Goal: Contribute content

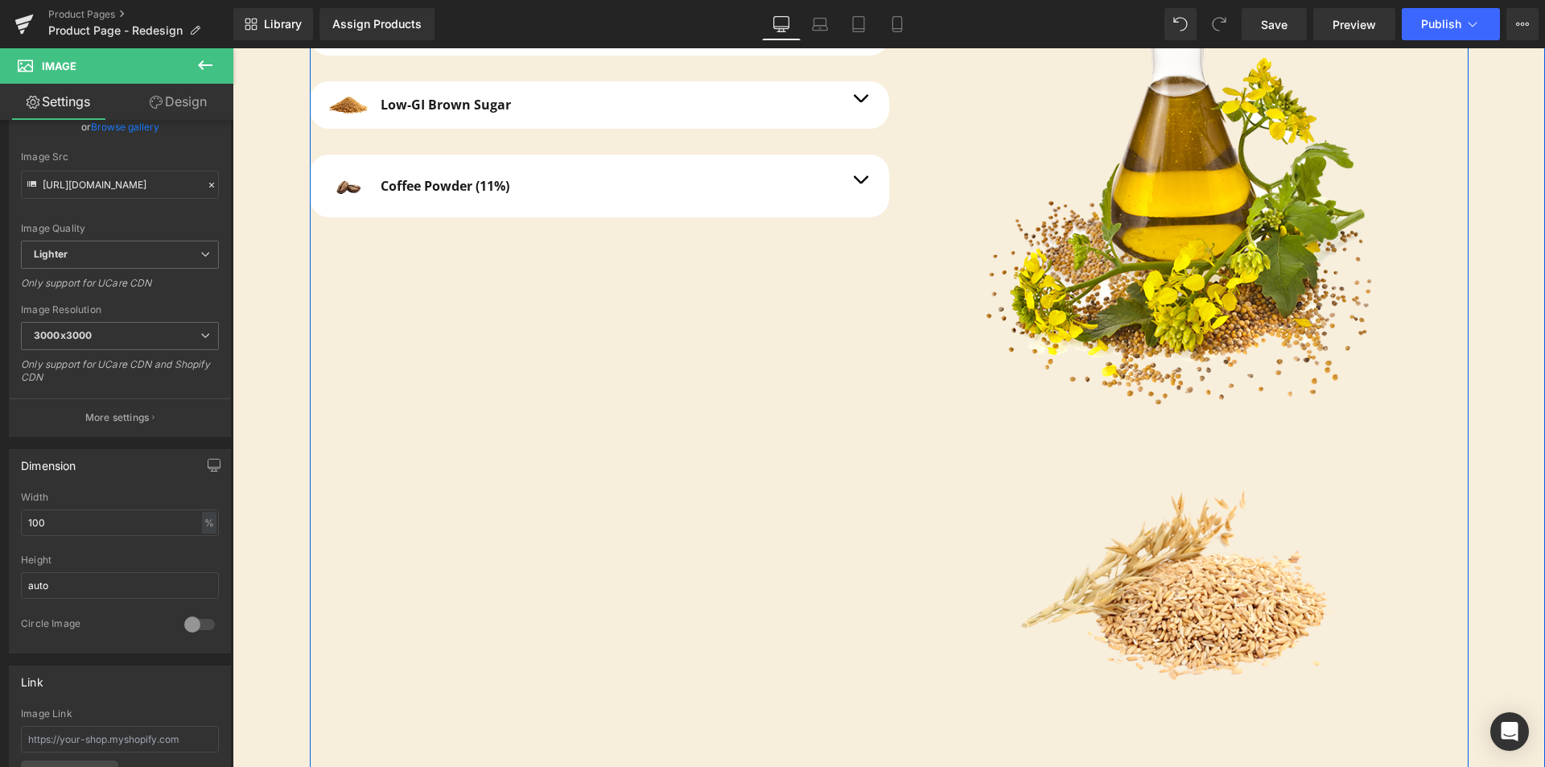
scroll to position [4569, 0]
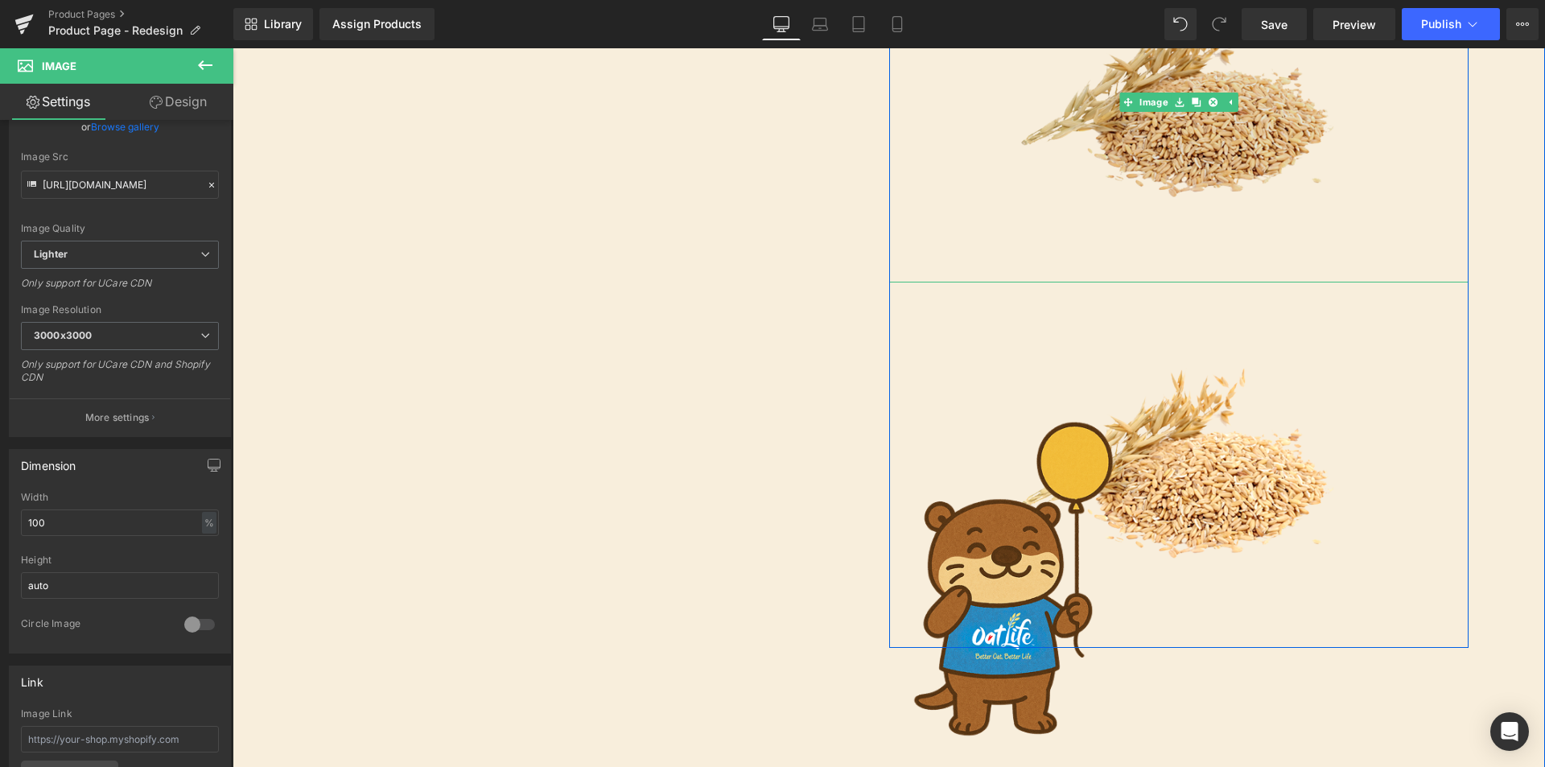
click at [1142, 125] on img at bounding box center [1179, 102] width 386 height 361
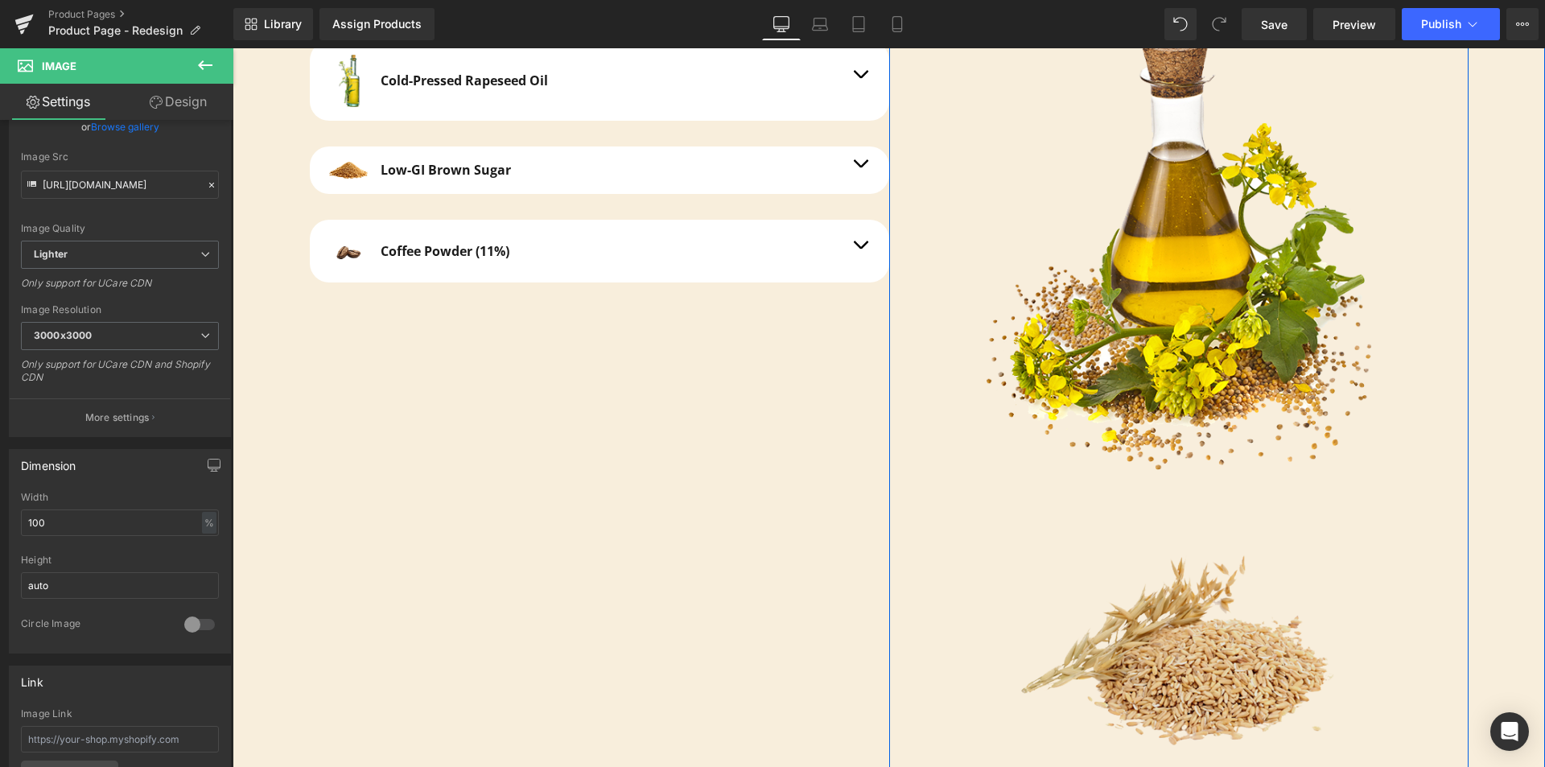
scroll to position [4247, 0]
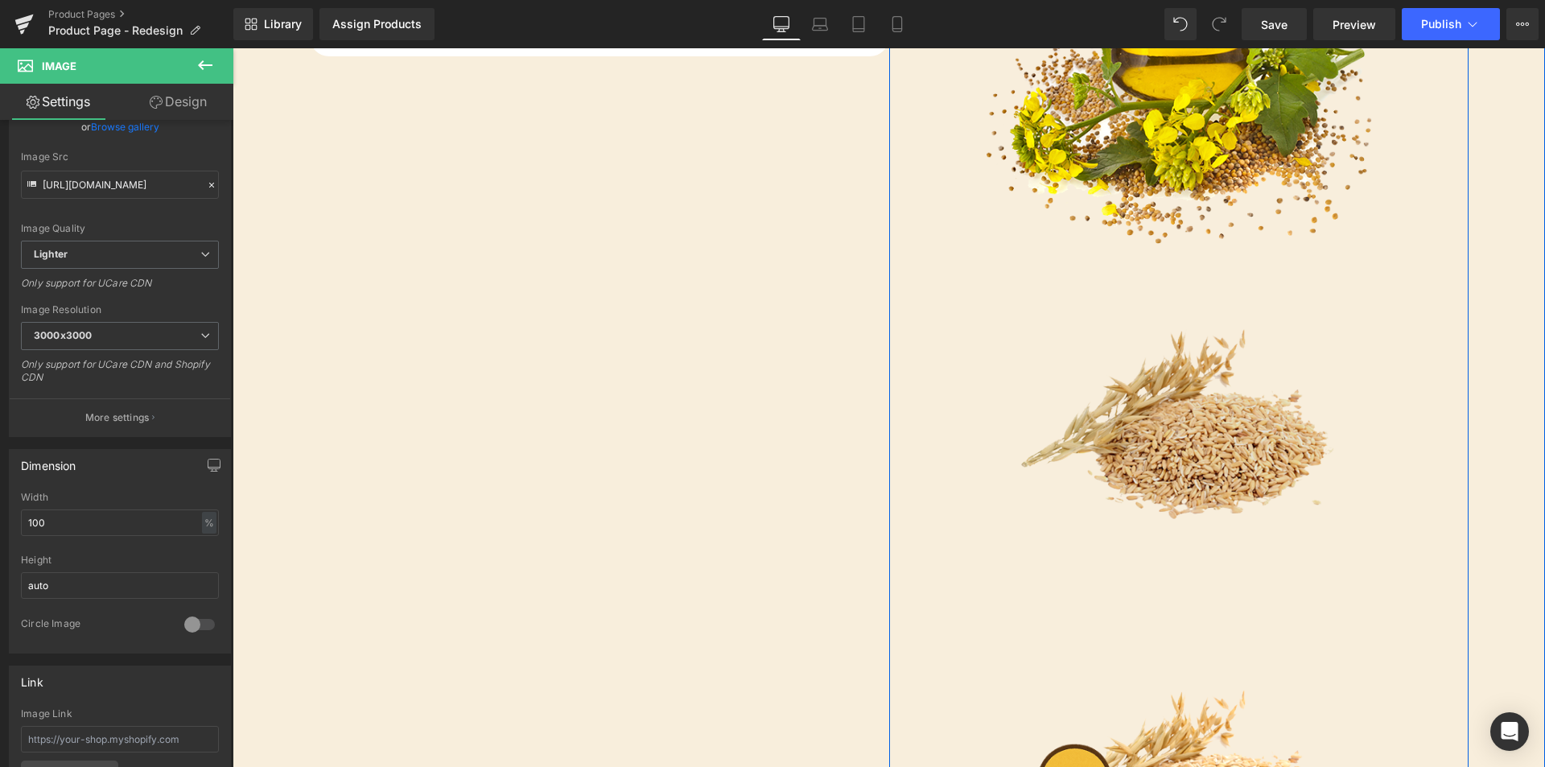
click at [1163, 474] on img at bounding box center [1179, 424] width 386 height 361
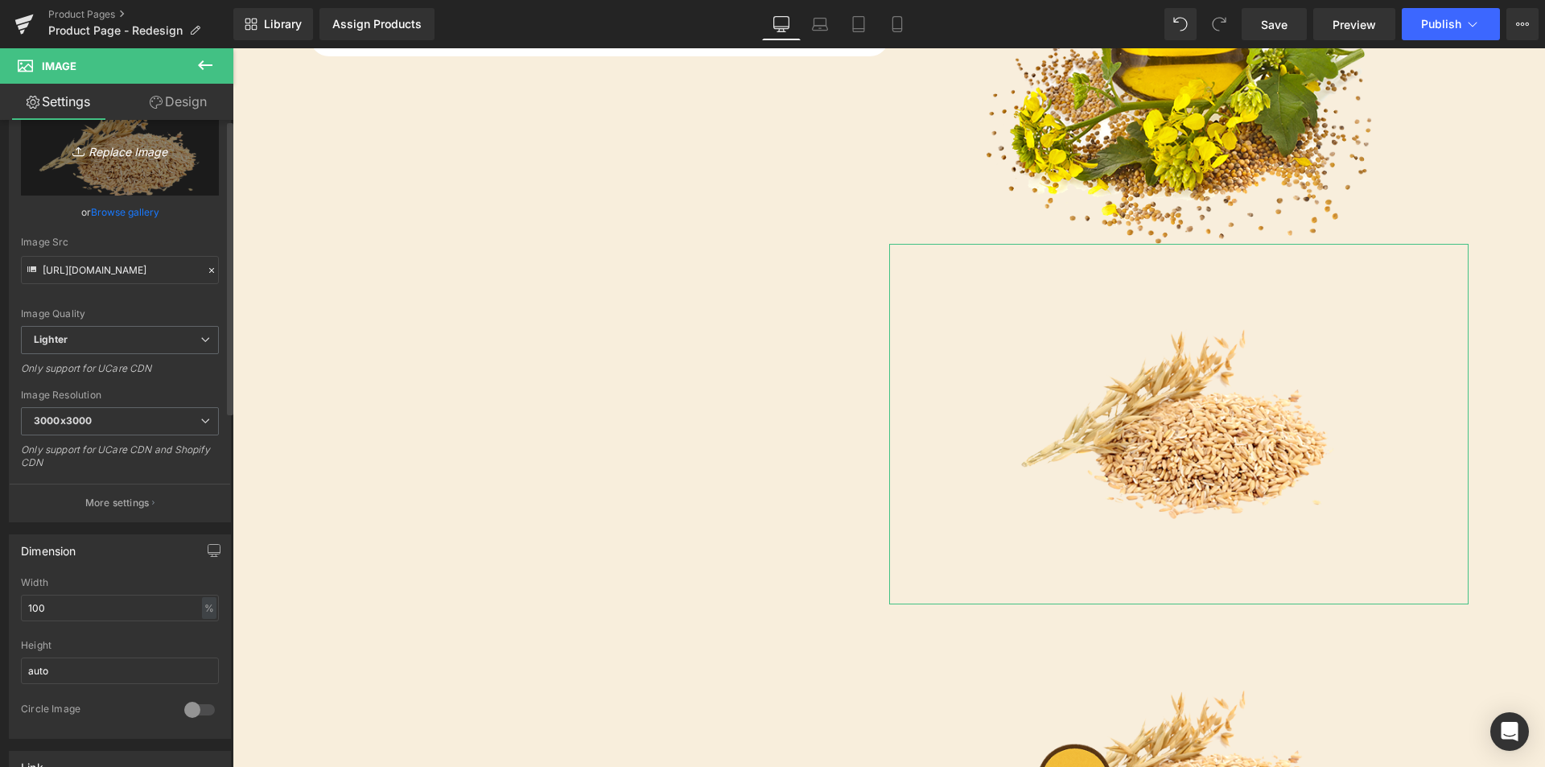
scroll to position [0, 0]
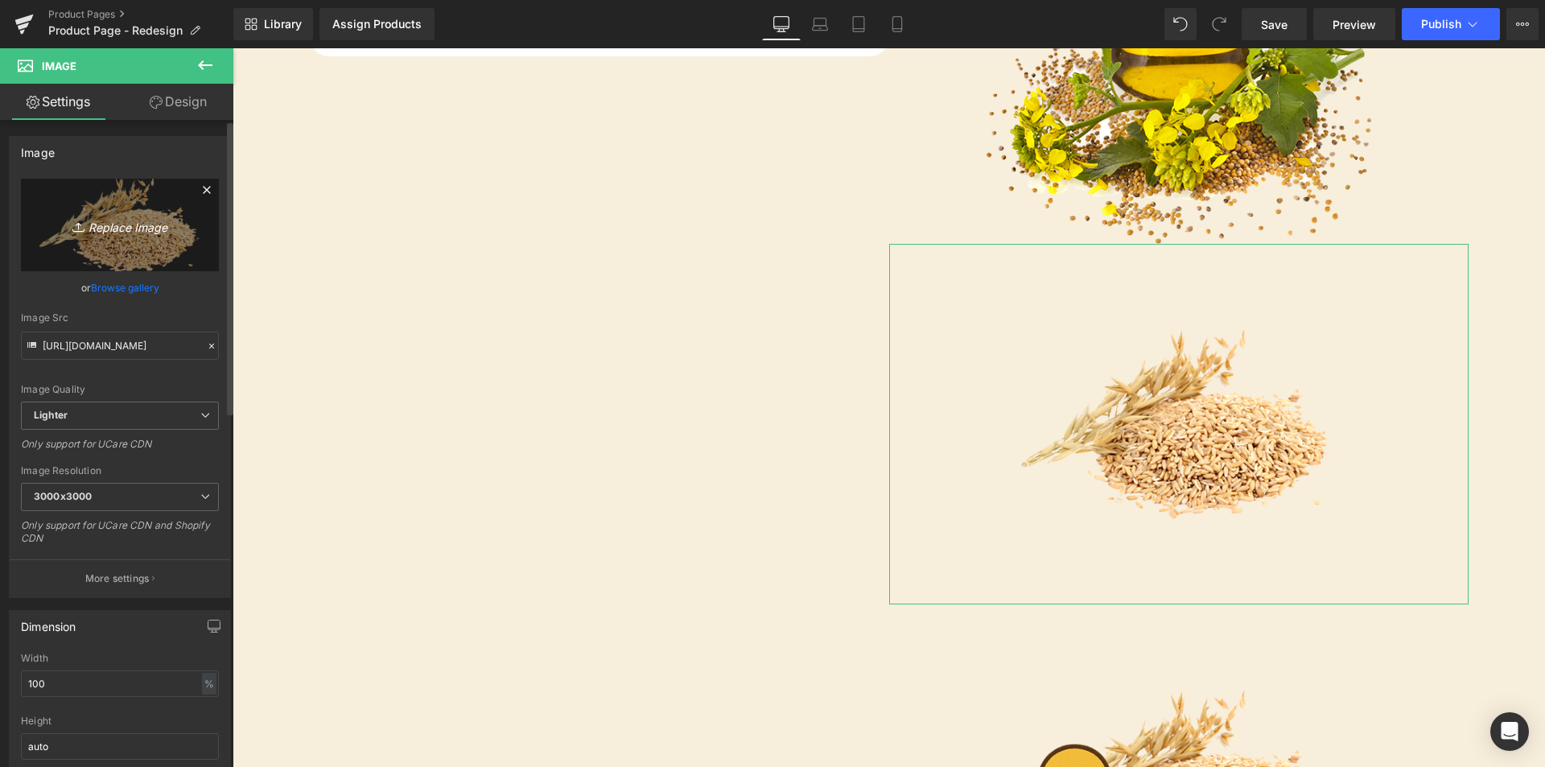
click at [112, 225] on icon "Replace Image" at bounding box center [120, 225] width 129 height 20
click at [114, 287] on link "Browse gallery" at bounding box center [125, 288] width 68 height 28
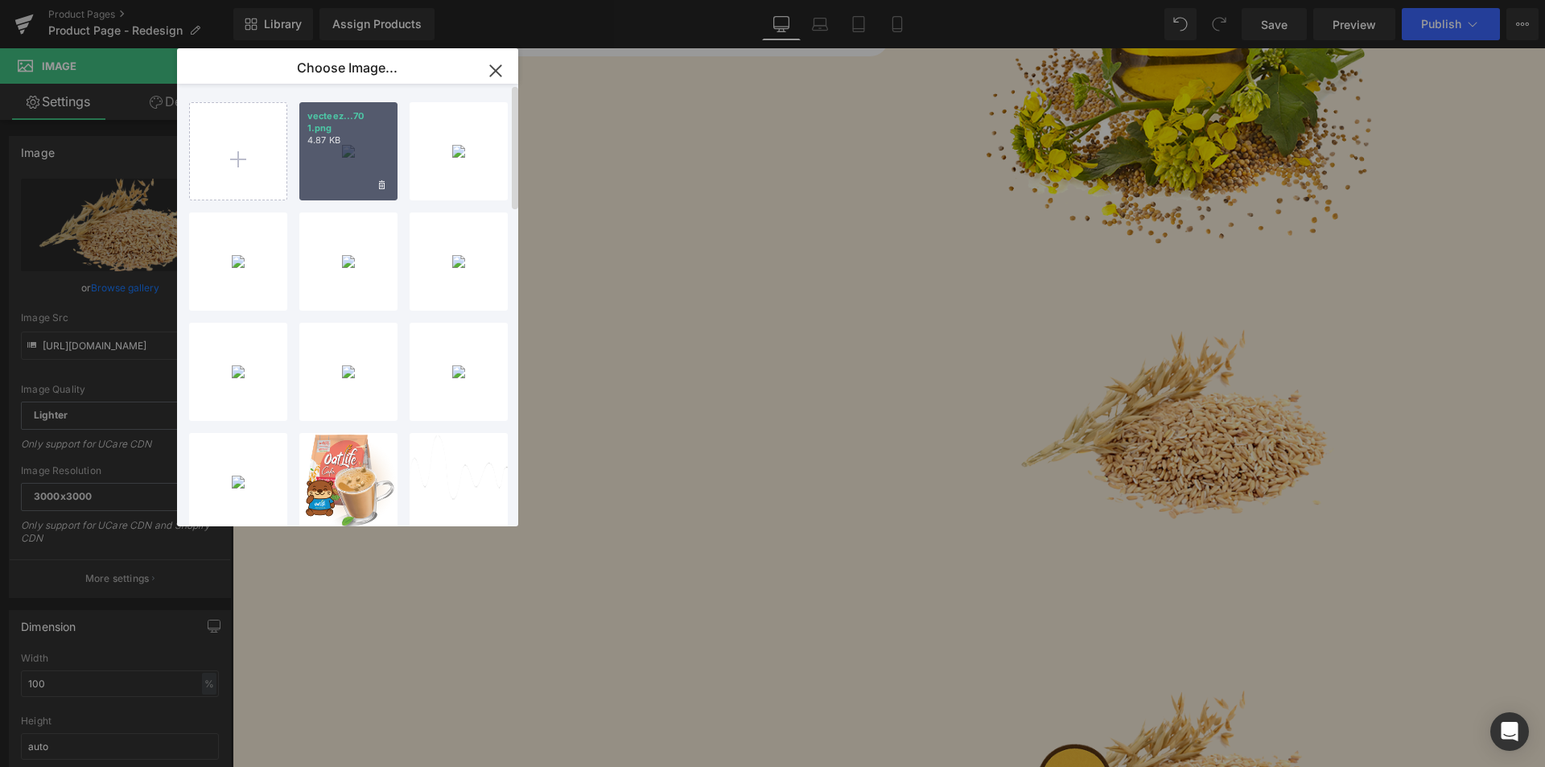
click at [311, 163] on div "vecteez...70 1.png 4.87 KB" at bounding box center [348, 151] width 98 height 98
type input "[URL][DOMAIN_NAME]"
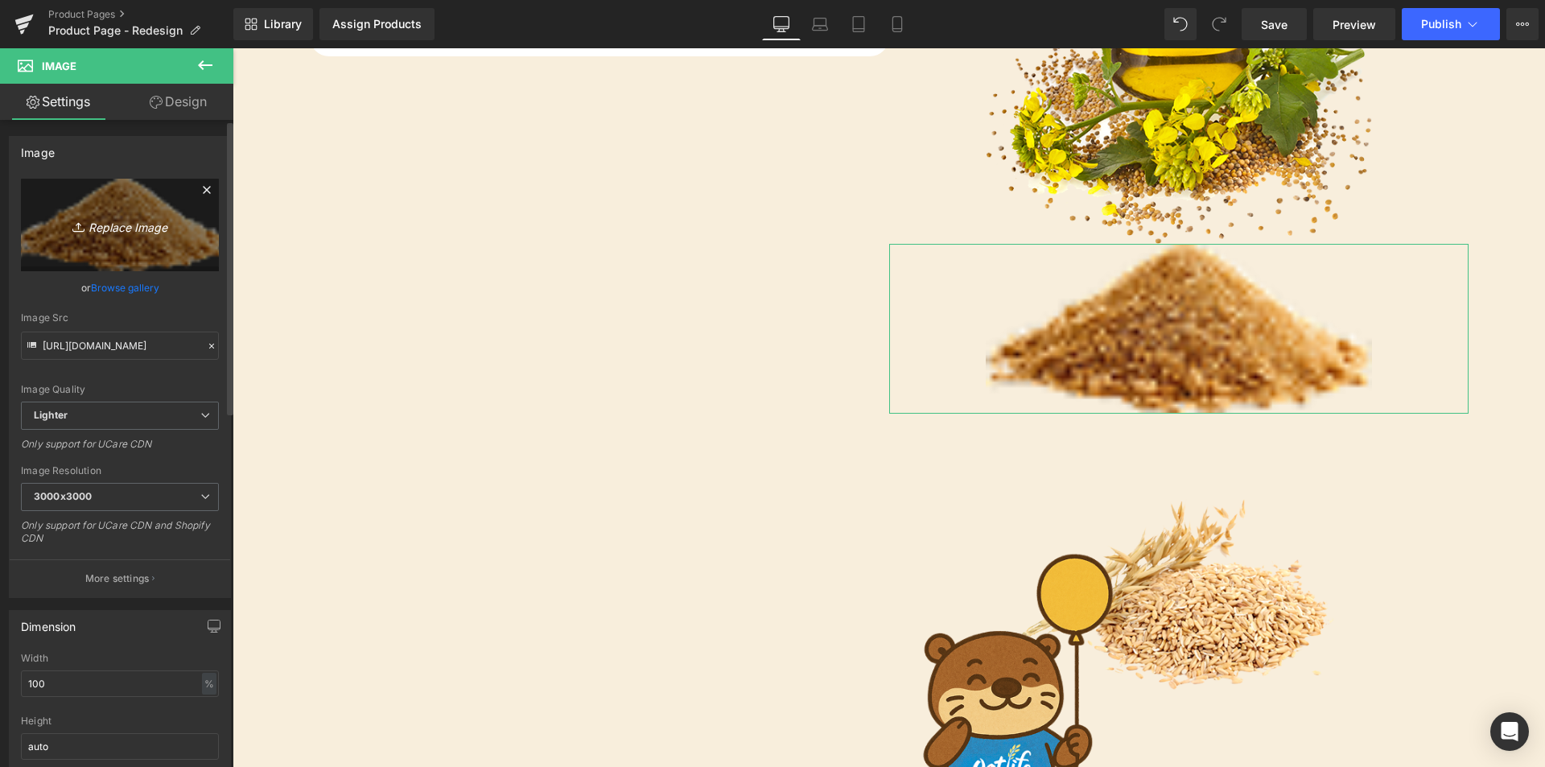
click at [114, 233] on icon "Replace Image" at bounding box center [120, 225] width 129 height 20
click at [134, 245] on link "Replace Image" at bounding box center [120, 225] width 198 height 93
type input "C:\fakepath\d280535902c06538126c1f05366f8808.png"
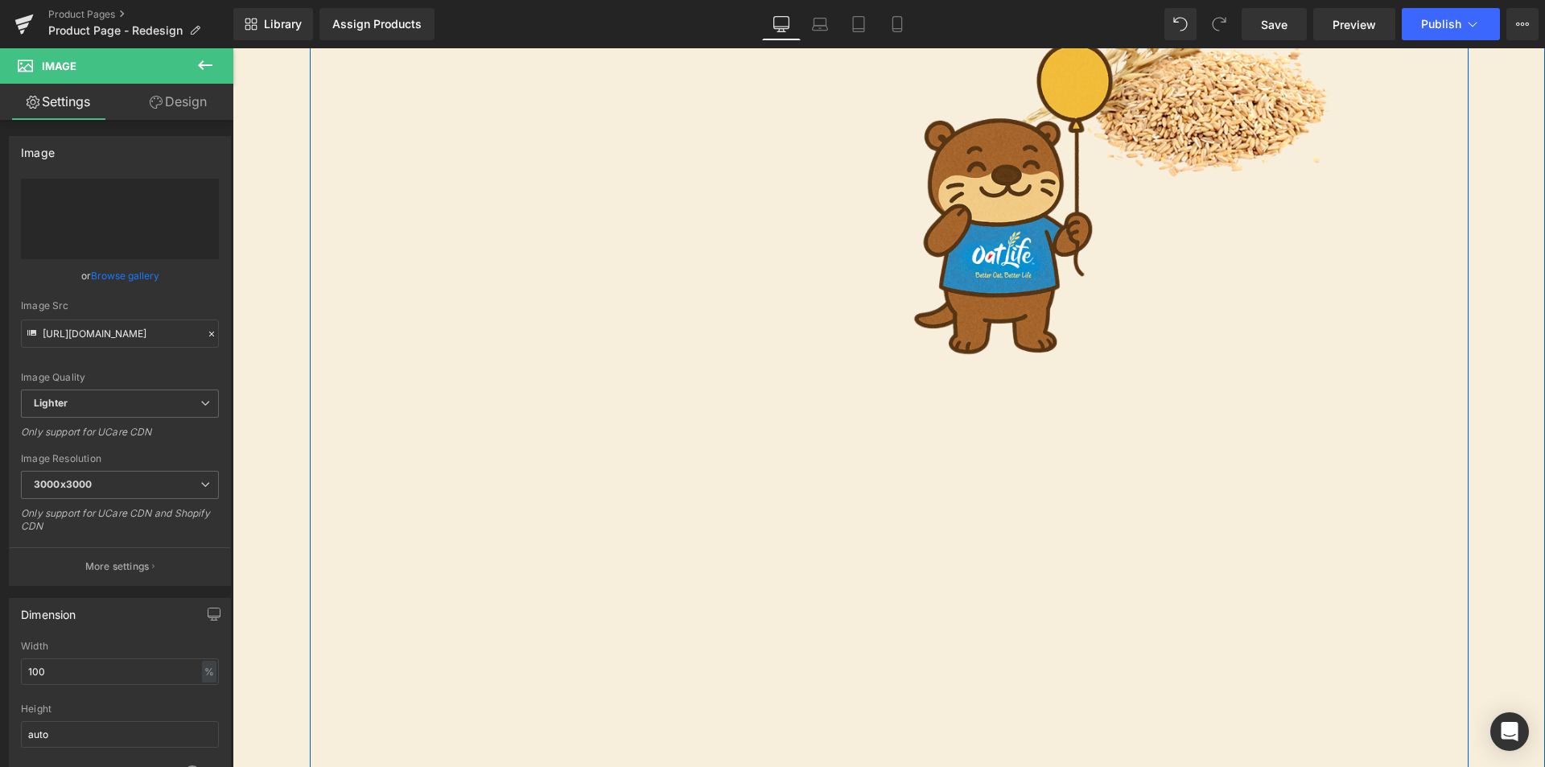
type input "[URL][DOMAIN_NAME]"
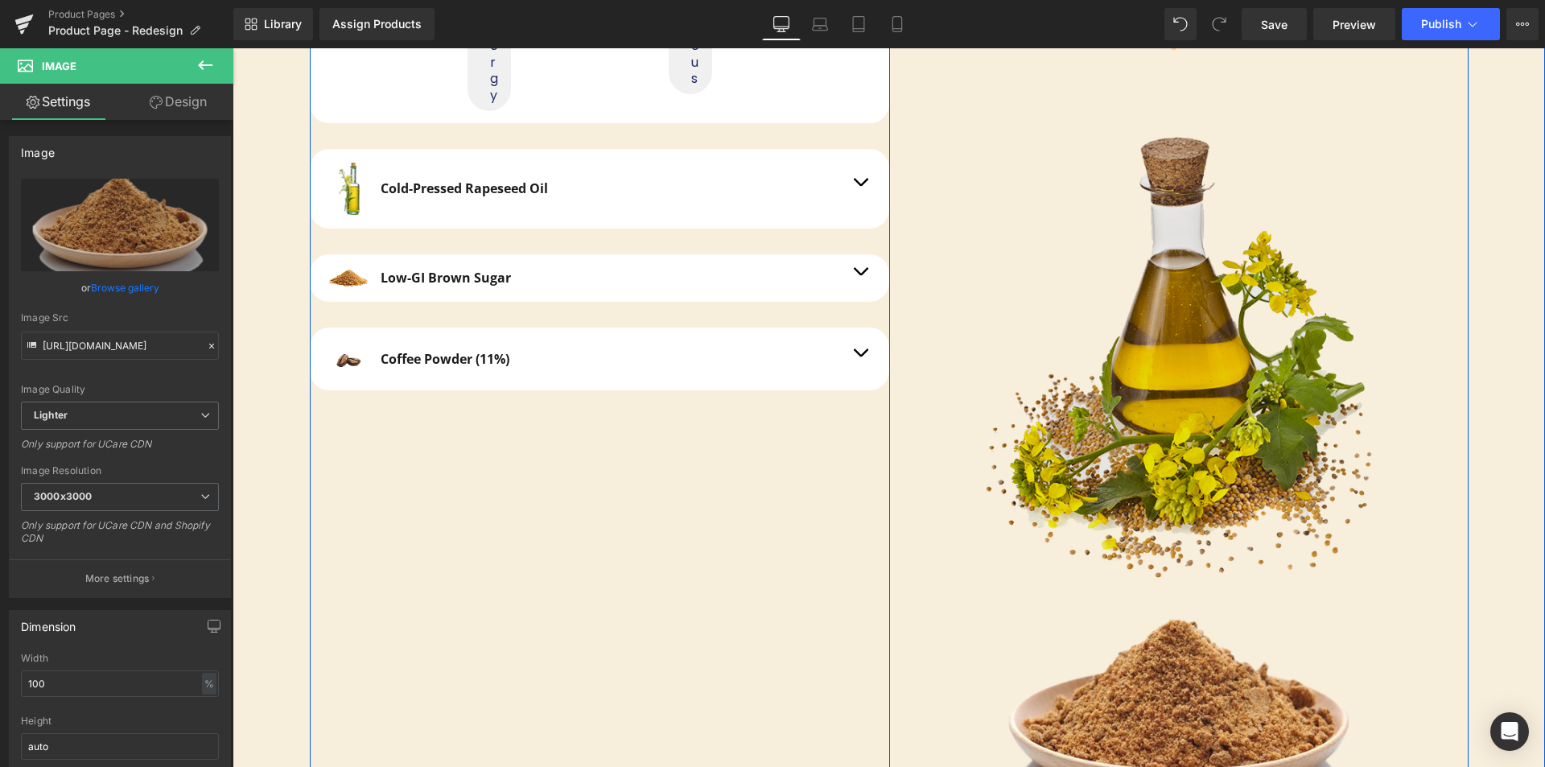
scroll to position [4151, 0]
